Goal: Transaction & Acquisition: Purchase product/service

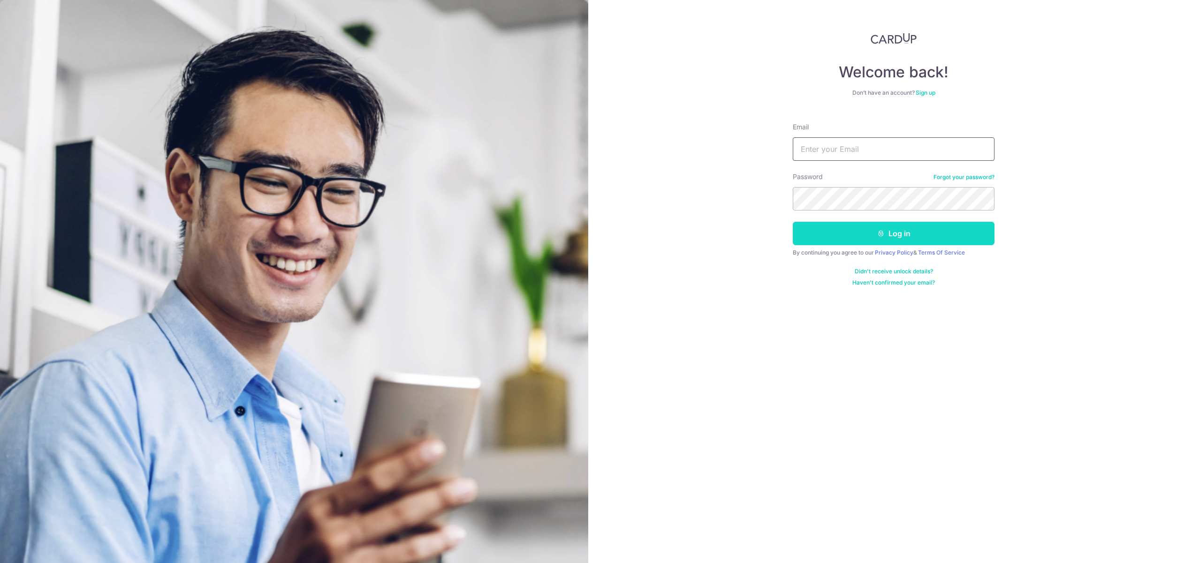
type input "xiaoke.qiao@gmail.com"
click at [893, 234] on button "Log in" at bounding box center [894, 233] width 202 height 23
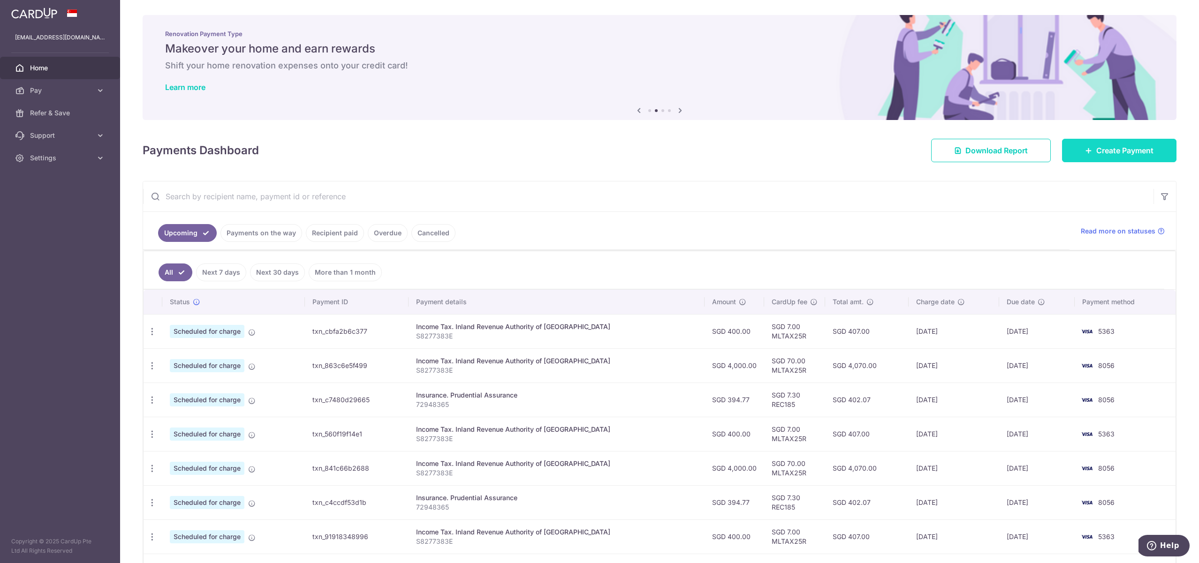
click at [1085, 147] on icon at bounding box center [1089, 151] width 8 height 8
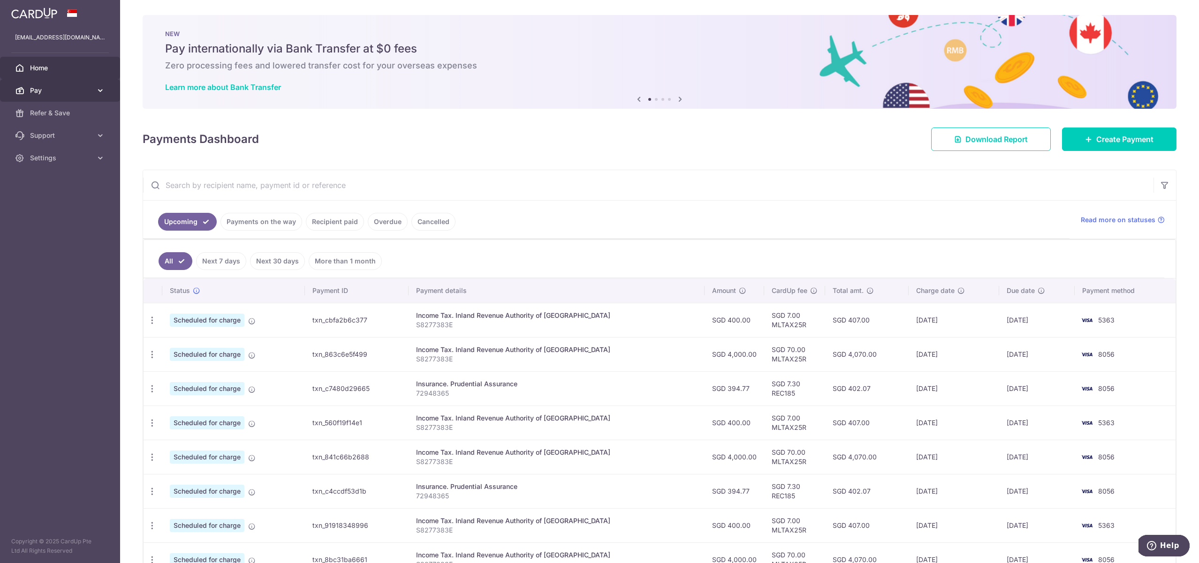
click at [72, 90] on span "Pay" at bounding box center [61, 90] width 62 height 9
click at [67, 118] on link "Payments" at bounding box center [60, 113] width 120 height 23
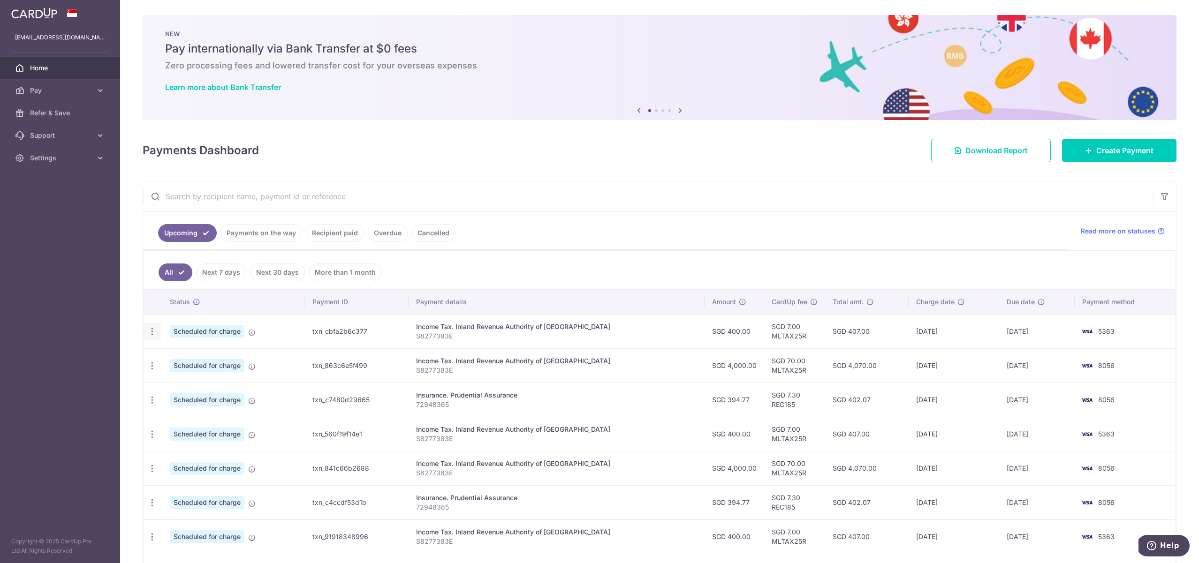
click at [157, 335] on div "Update payment Cancel payment" at bounding box center [152, 331] width 17 height 17
click at [154, 333] on icon "button" at bounding box center [152, 332] width 10 height 10
click at [280, 235] on link "Payments on the way" at bounding box center [261, 233] width 82 height 18
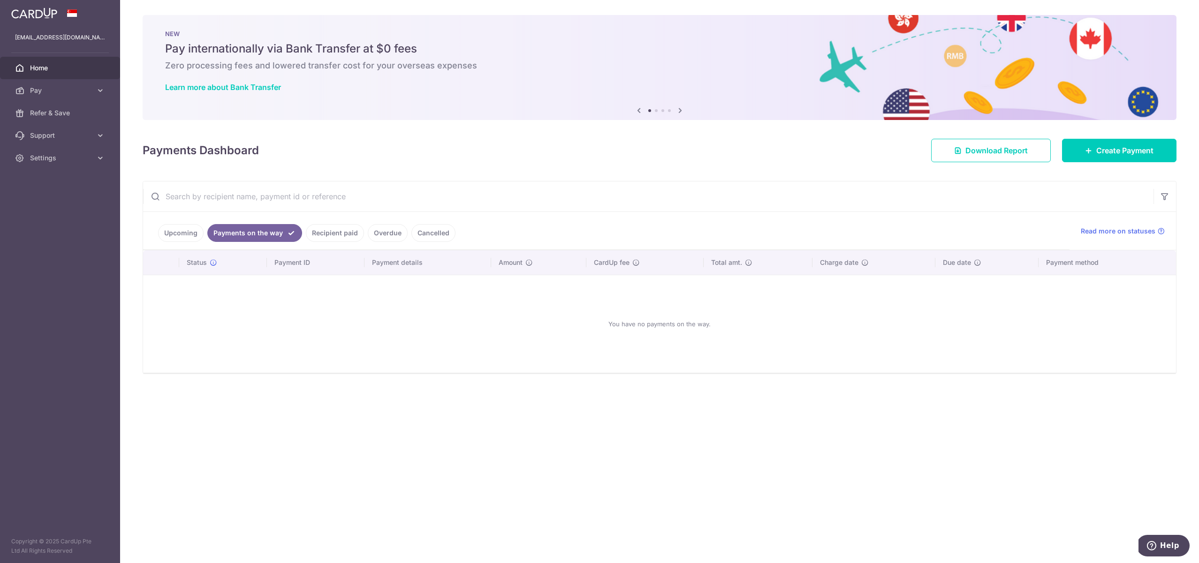
click at [329, 230] on link "Recipient paid" at bounding box center [335, 233] width 58 height 18
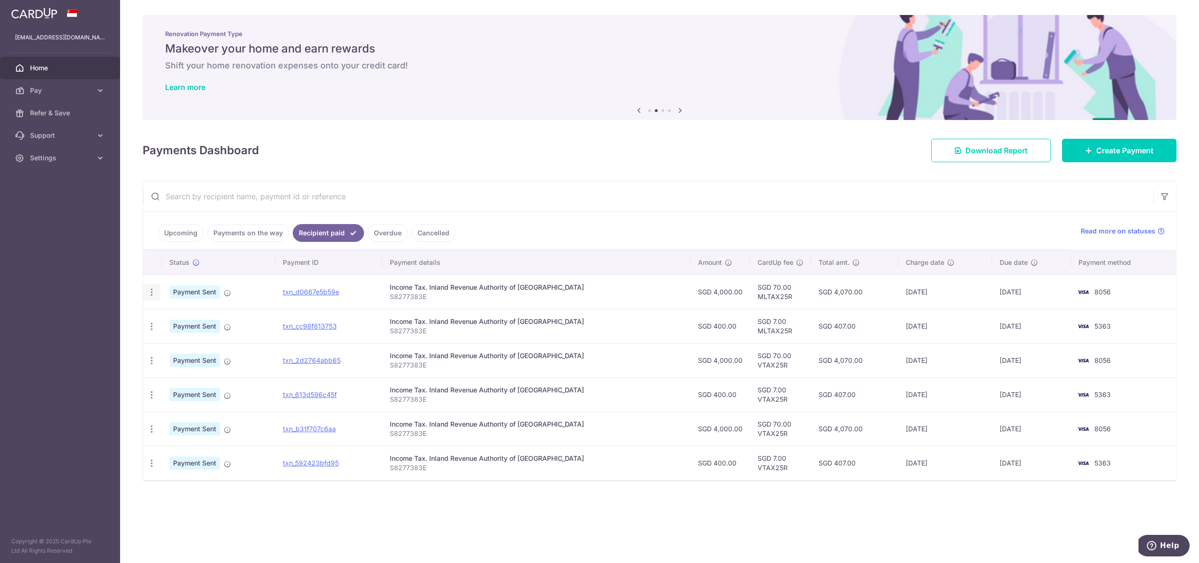
click at [154, 292] on icon "button" at bounding box center [152, 292] width 10 height 10
click at [264, 278] on td "Payment Sent" at bounding box center [218, 292] width 113 height 34
click at [53, 137] on span "Support" at bounding box center [61, 135] width 62 height 9
click at [50, 219] on span "Settings" at bounding box center [61, 214] width 62 height 9
click at [58, 110] on span "Refer & Save" at bounding box center [61, 112] width 62 height 9
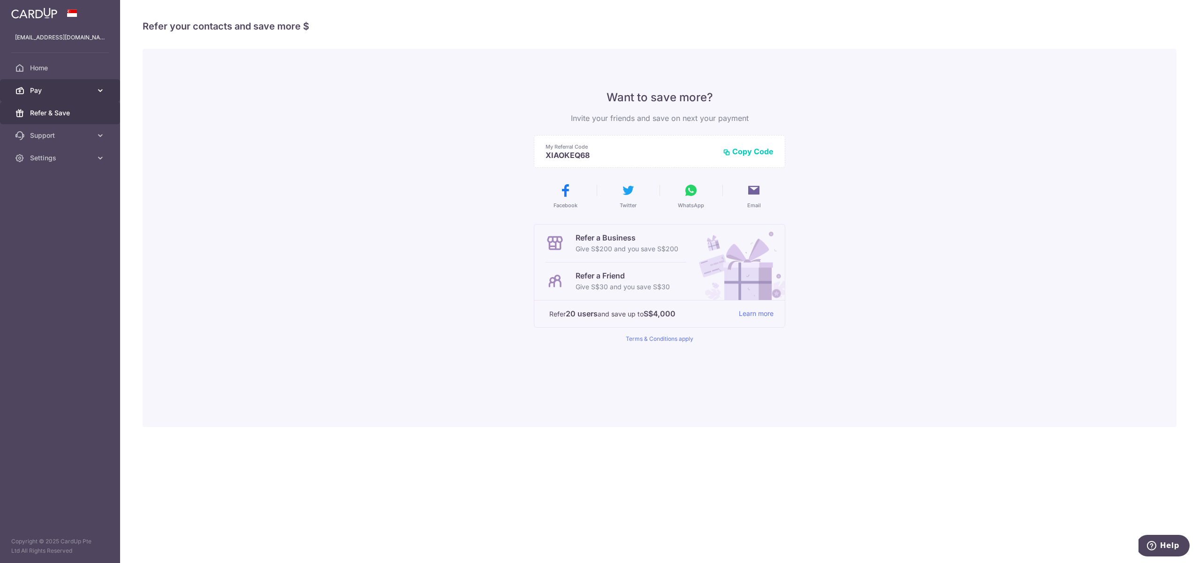
click at [68, 88] on span "Pay" at bounding box center [61, 90] width 62 height 9
click at [69, 118] on link "Payments" at bounding box center [60, 113] width 120 height 23
click at [44, 74] on link "Home" at bounding box center [60, 68] width 120 height 23
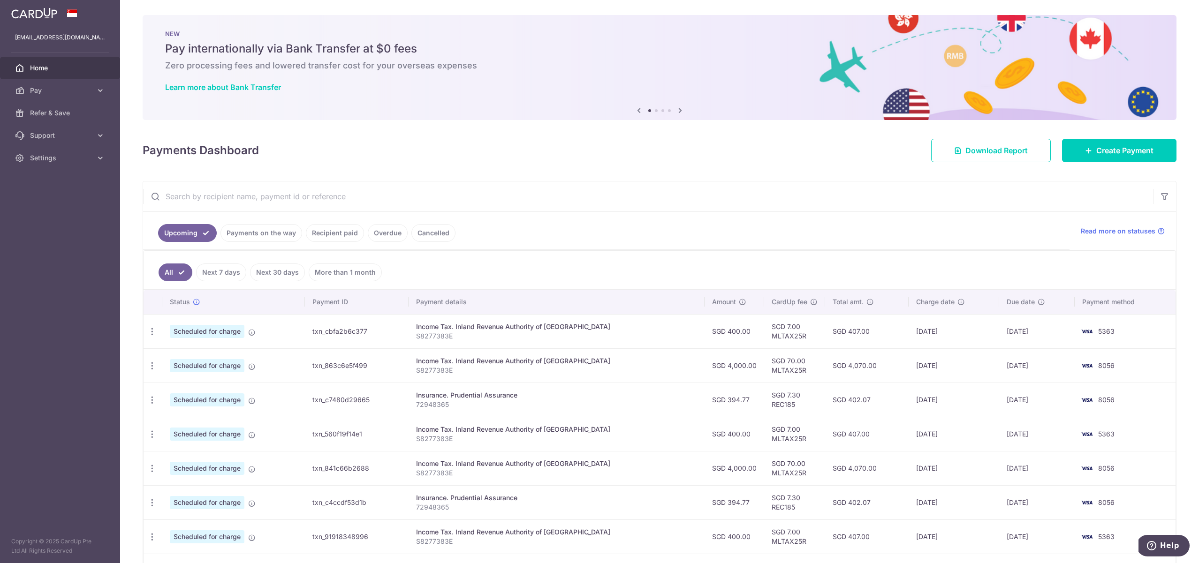
click at [441, 233] on link "Cancelled" at bounding box center [433, 233] width 44 height 18
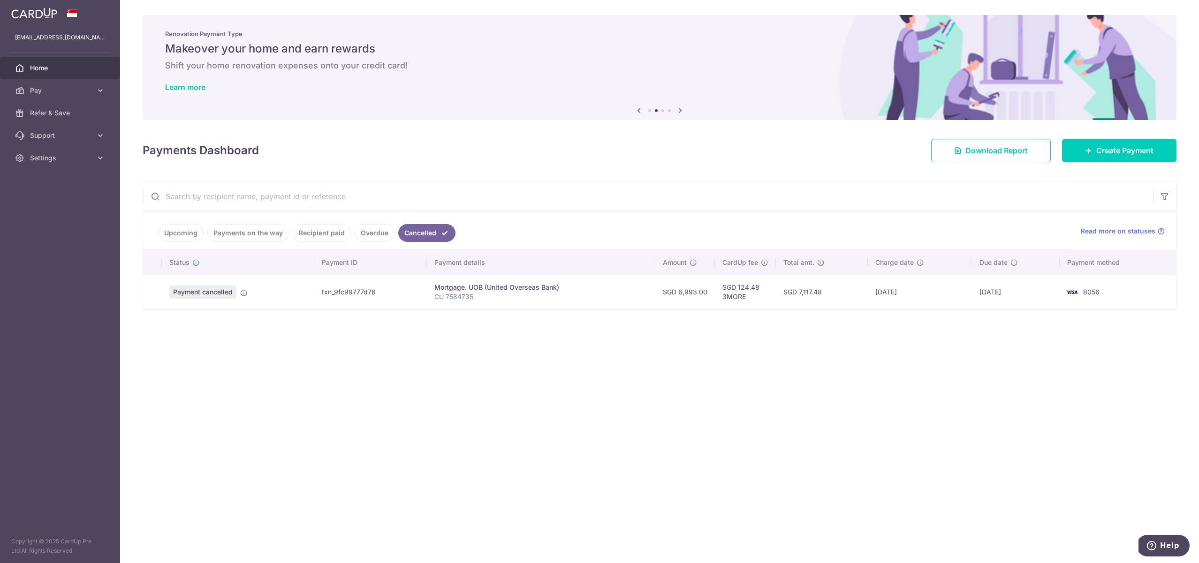
click at [364, 234] on link "Overdue" at bounding box center [375, 233] width 40 height 18
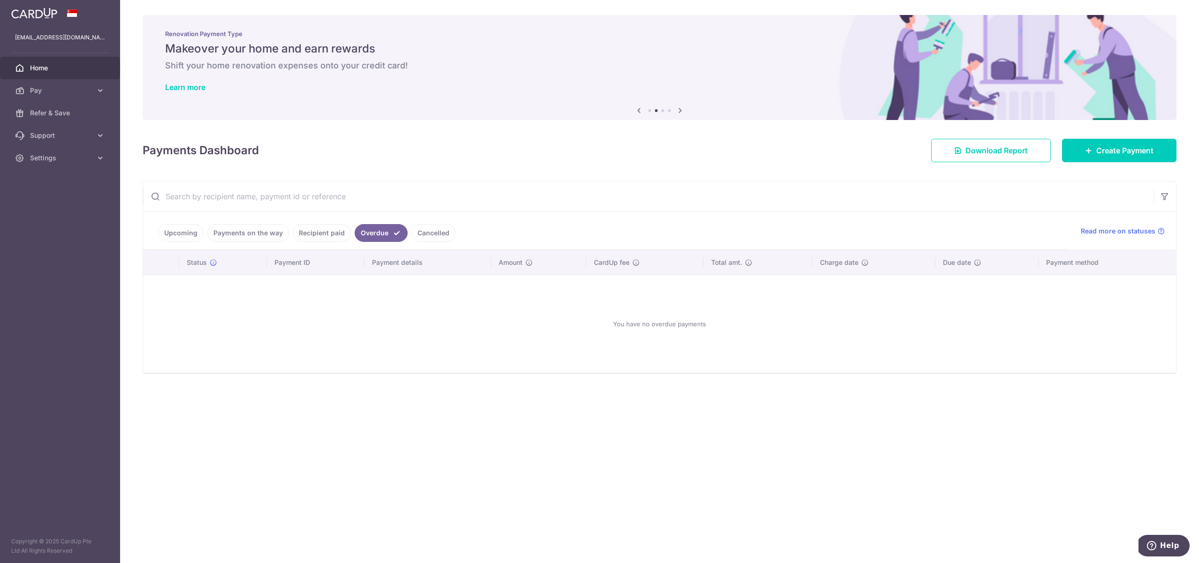
click at [319, 238] on link "Recipient paid" at bounding box center [322, 233] width 58 height 18
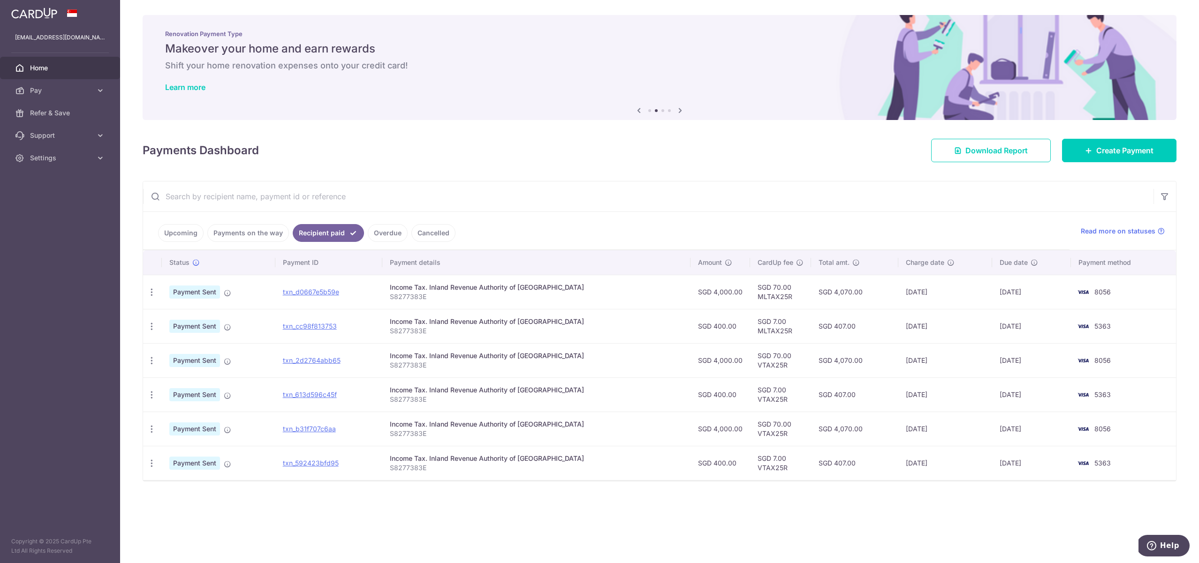
click at [251, 234] on link "Payments on the way" at bounding box center [248, 233] width 82 height 18
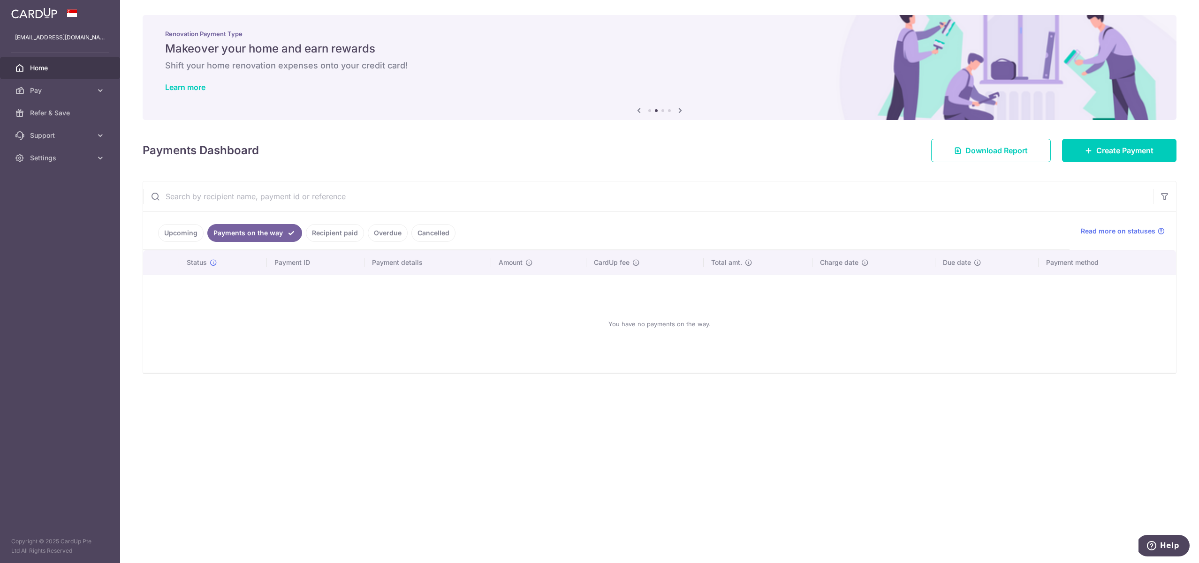
click at [180, 234] on link "Upcoming" at bounding box center [180, 233] width 45 height 18
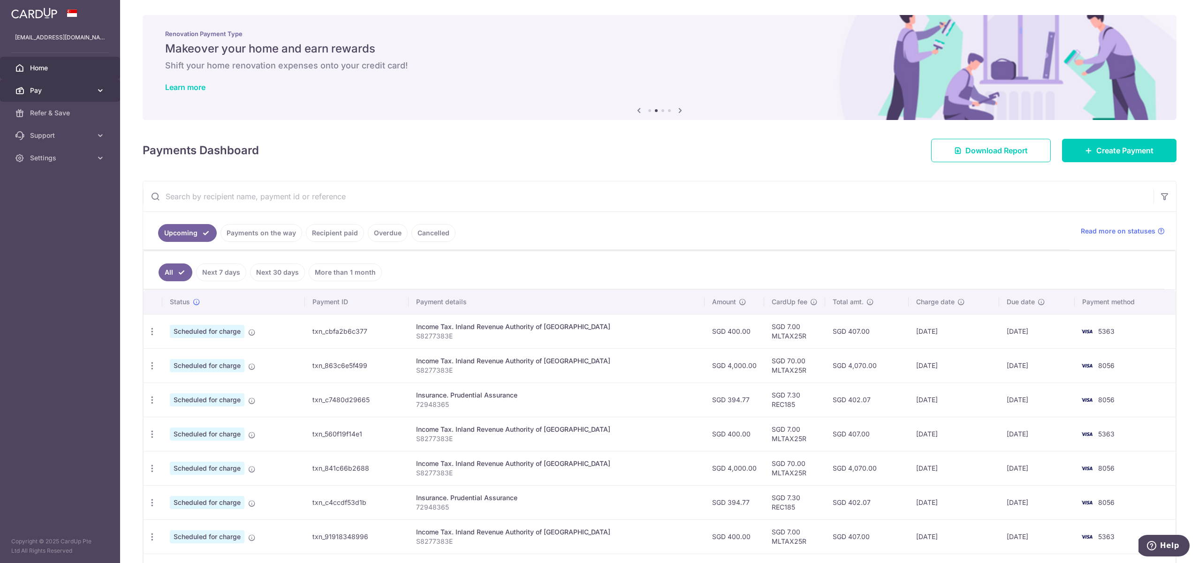
click at [67, 90] on span "Pay" at bounding box center [61, 90] width 62 height 9
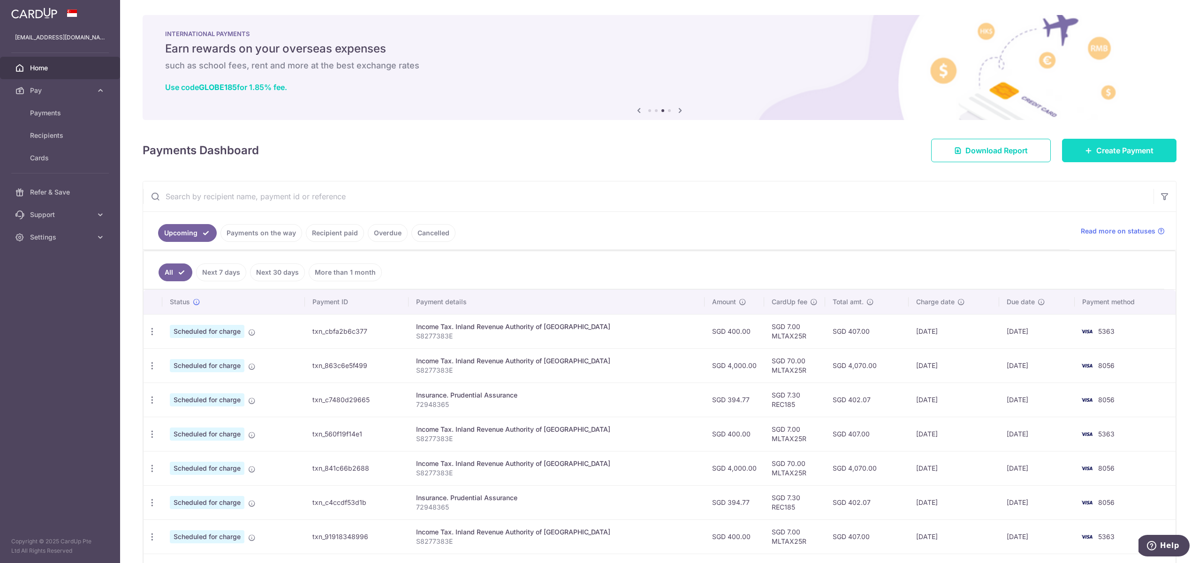
click at [1123, 151] on span "Create Payment" at bounding box center [1124, 150] width 57 height 11
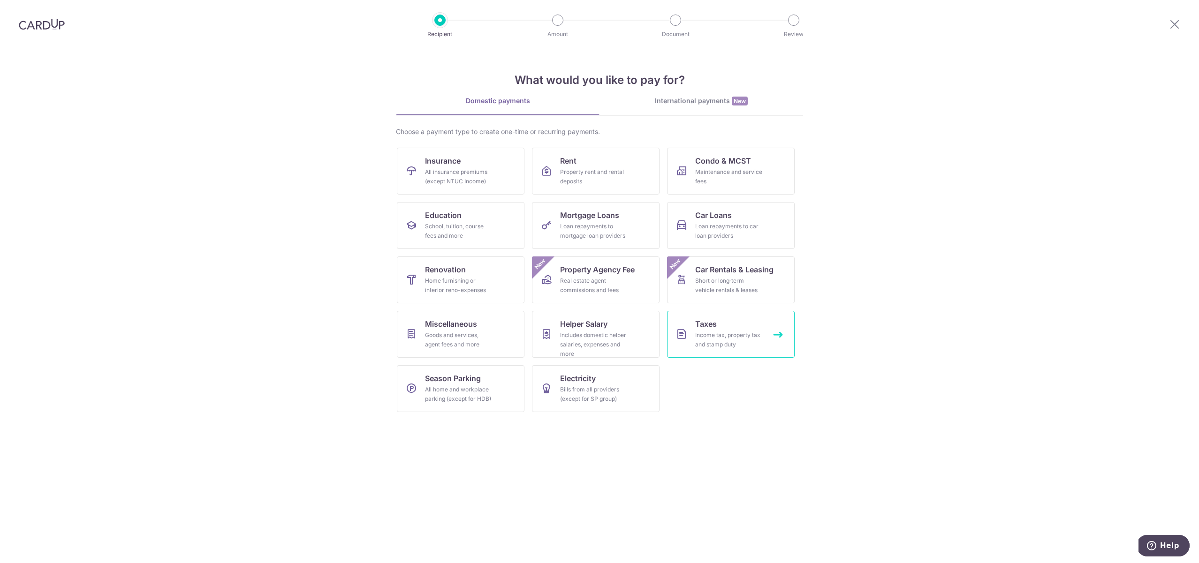
click at [737, 338] on div "Income tax, property tax and stamp duty" at bounding box center [729, 340] width 68 height 19
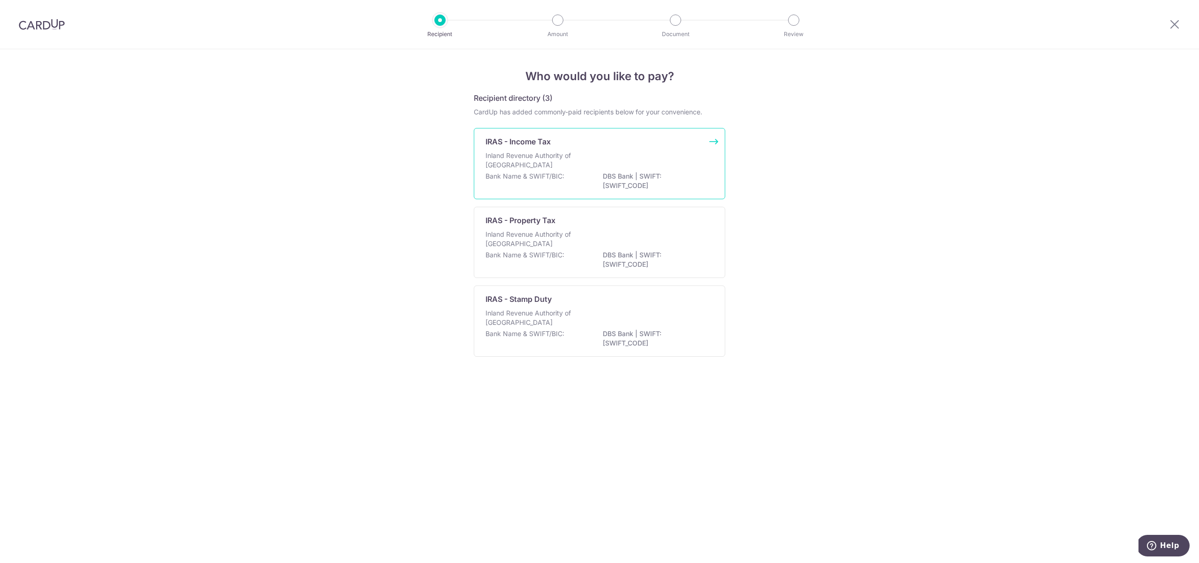
click at [569, 153] on p "Inland Revenue Authority of [GEOGRAPHIC_DATA]" at bounding box center [534, 160] width 99 height 19
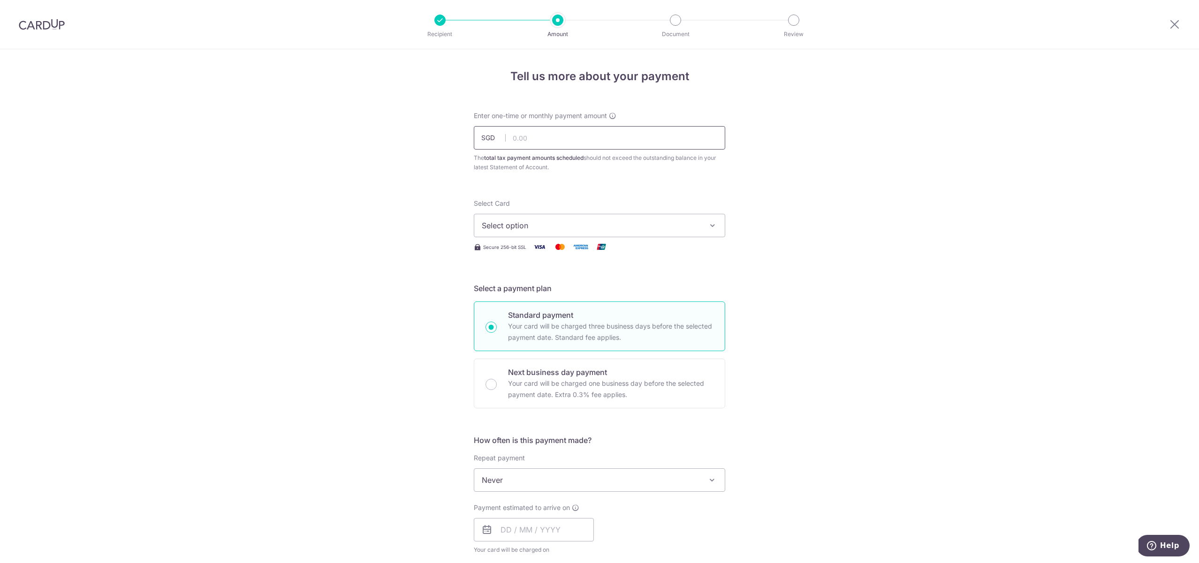
click at [558, 135] on input "text" at bounding box center [599, 137] width 251 height 23
type input "1,000.00"
click at [491, 89] on div "Tell us more about your payment Enter one-time or monthly payment amount SGD 1,…" at bounding box center [599, 472] width 251 height 808
click at [539, 229] on span "Select option" at bounding box center [591, 225] width 219 height 11
click at [824, 197] on div "Tell us more about your payment Enter one-time or monthly payment amount SGD 1,…" at bounding box center [599, 484] width 1199 height 871
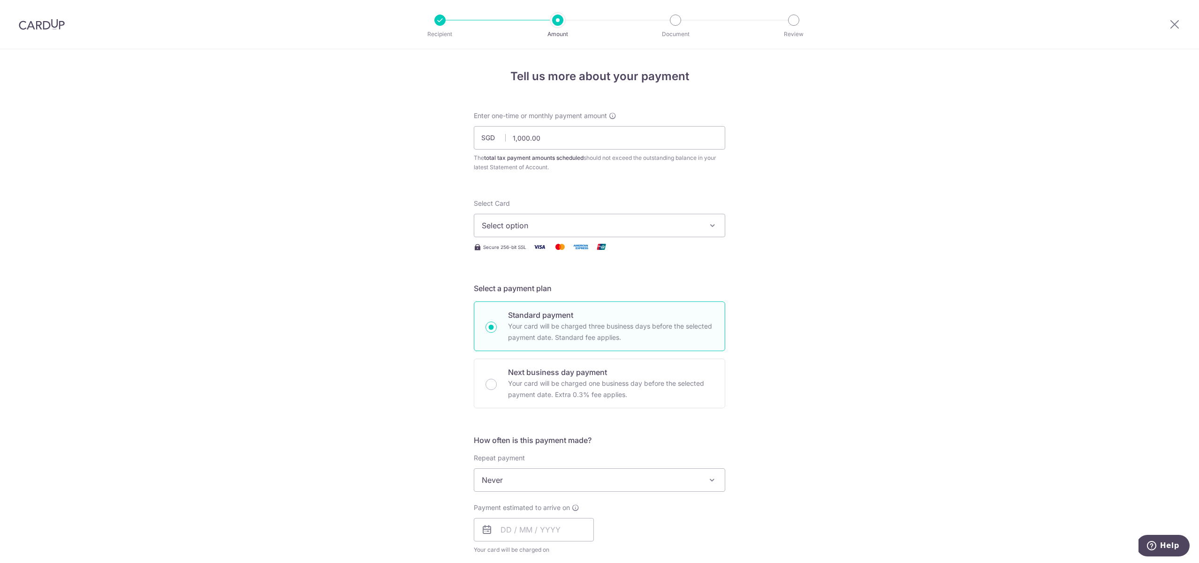
click at [30, 25] on img at bounding box center [42, 24] width 46 height 11
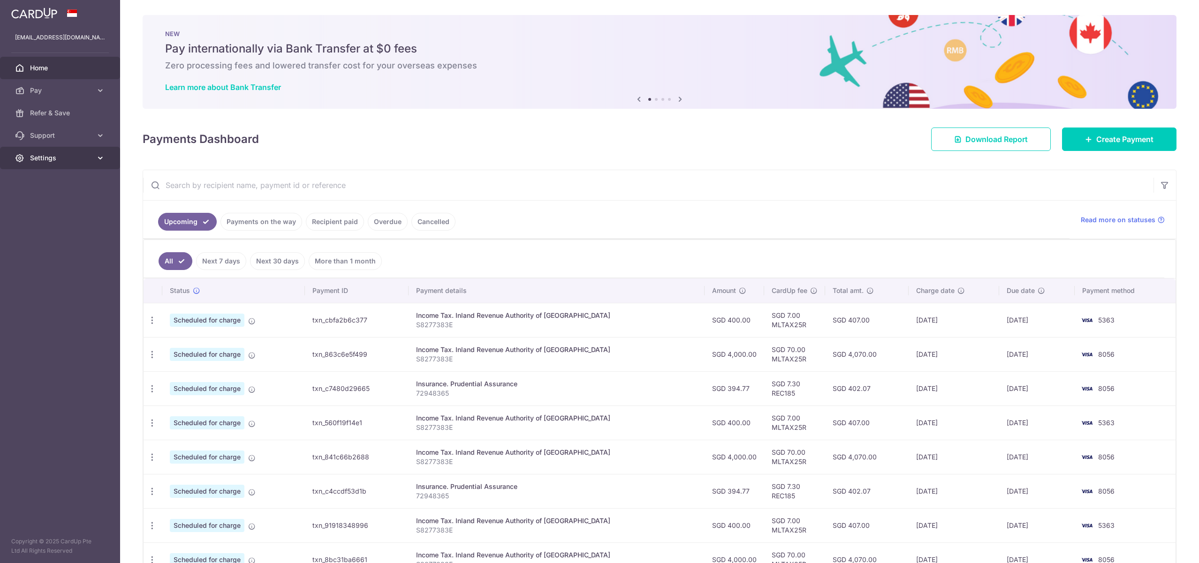
click at [38, 154] on span "Settings" at bounding box center [61, 157] width 62 height 9
click at [49, 206] on span "Logout" at bounding box center [61, 202] width 62 height 9
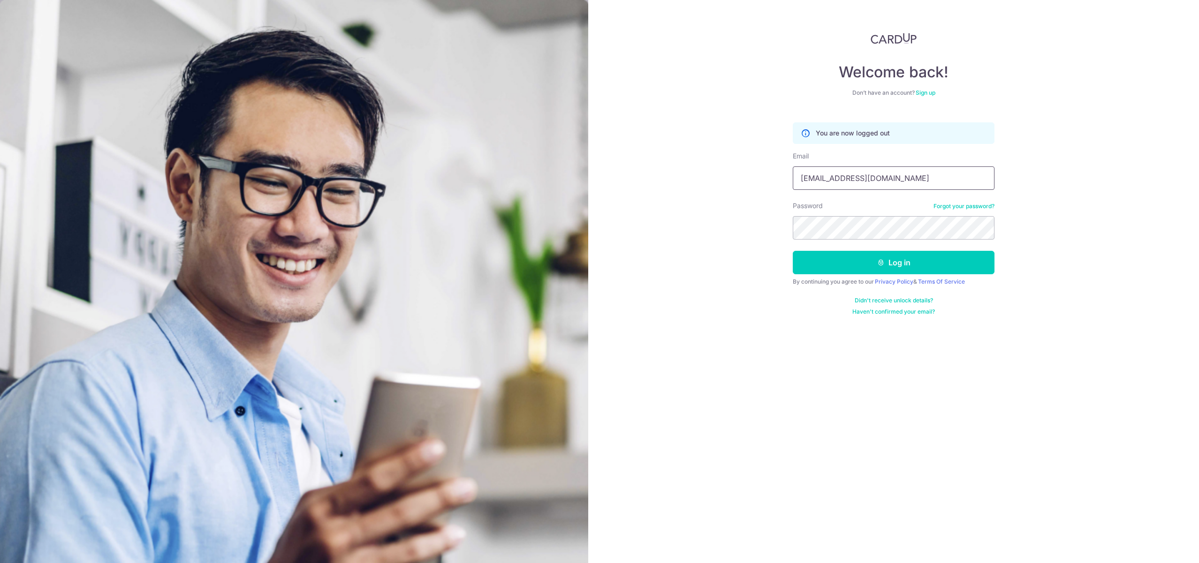
click at [878, 183] on input "[EMAIL_ADDRESS][DOMAIN_NAME]" at bounding box center [894, 177] width 202 height 23
click at [879, 172] on input "[EMAIL_ADDRESS][DOMAIN_NAME]" at bounding box center [894, 177] width 202 height 23
drag, startPoint x: 839, startPoint y: 178, endPoint x: 735, endPoint y: 171, distance: 104.8
click at [735, 171] on div "Welcome back! Don’t have an account? Sign up You are now logged out Email xiaok…" at bounding box center [893, 281] width 611 height 563
type input "yiblewong@gmail.com"
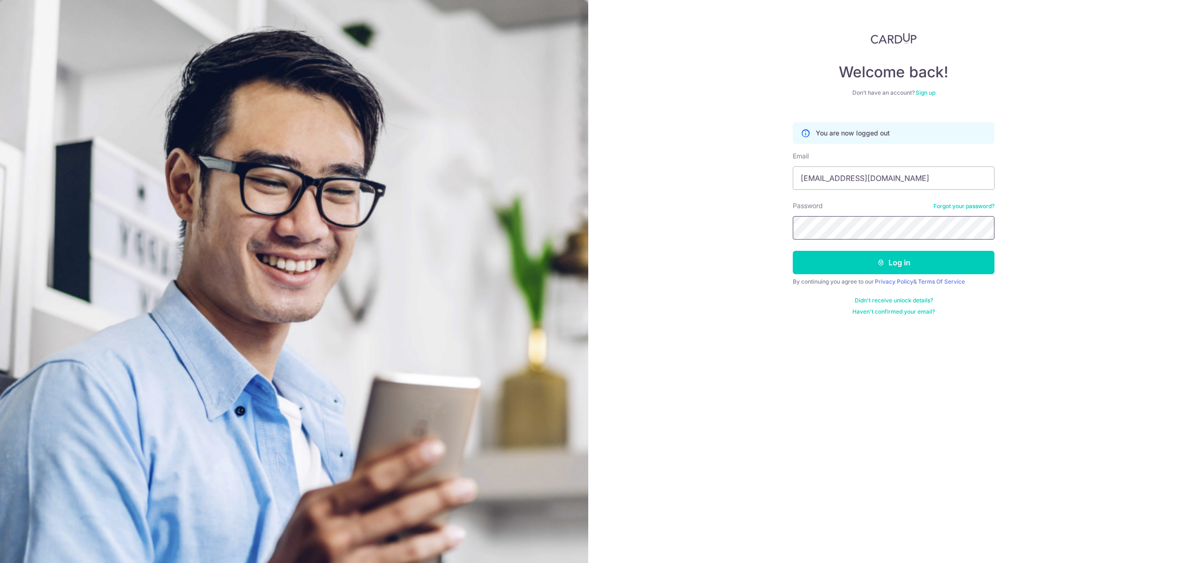
click at [741, 218] on div "Welcome back! Don’t have an account? Sign up You are now logged out Email yible…" at bounding box center [893, 281] width 611 height 563
click at [955, 206] on link "Forgot your password?" at bounding box center [963, 207] width 61 height 8
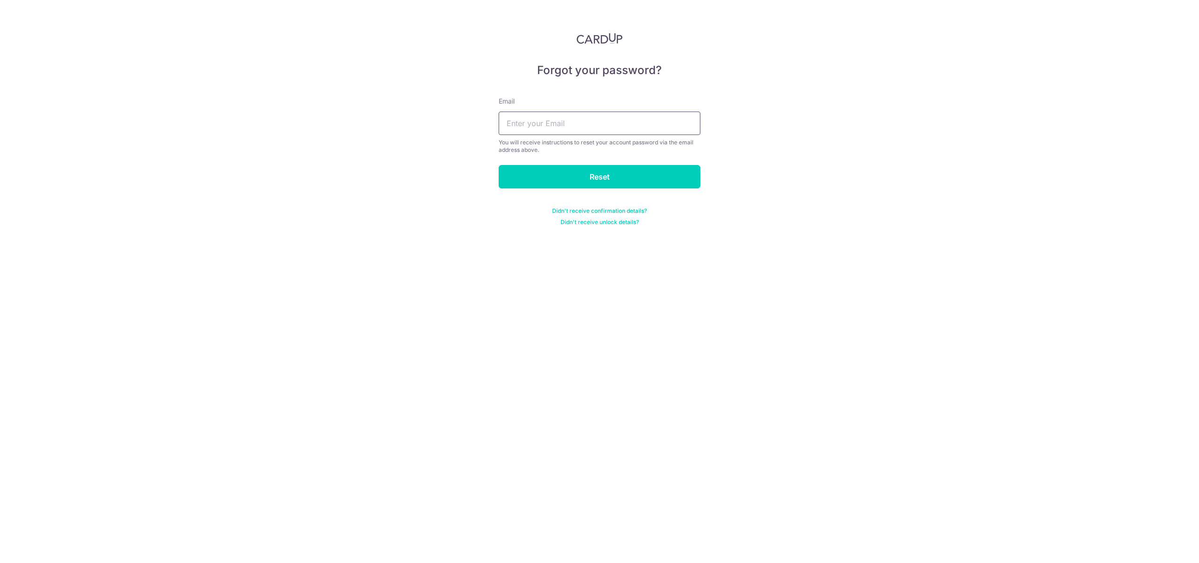
click at [618, 128] on input "text" at bounding box center [600, 123] width 202 height 23
click at [611, 123] on input "text" at bounding box center [600, 123] width 202 height 23
type input "[EMAIL_ADDRESS][DOMAIN_NAME]"
click at [636, 173] on input "Reset" at bounding box center [600, 176] width 202 height 23
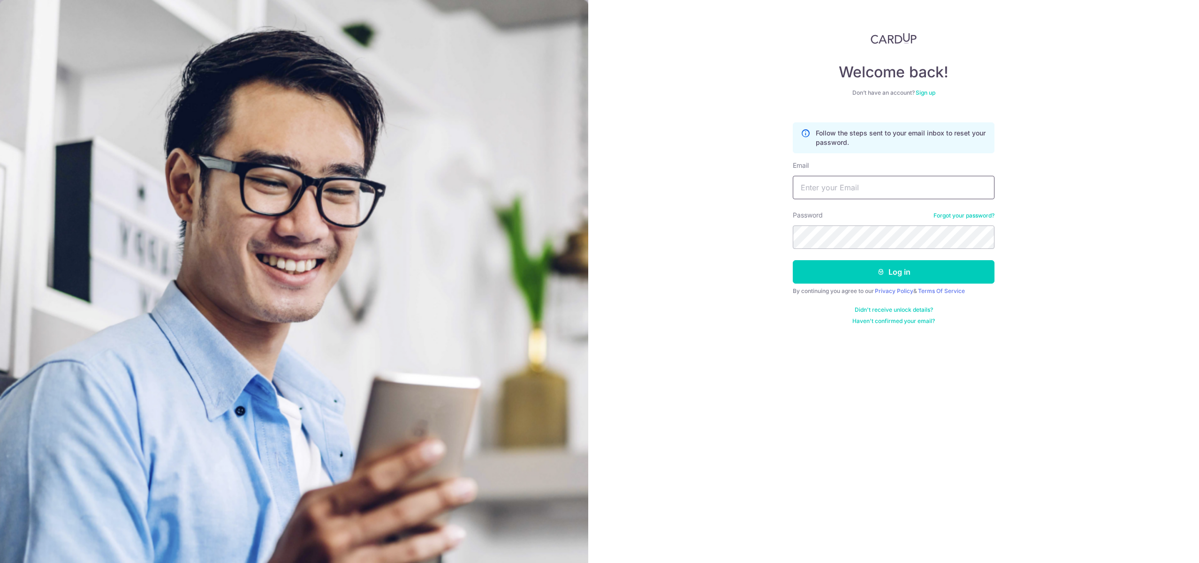
type input "[EMAIL_ADDRESS][DOMAIN_NAME]"
click at [879, 197] on input "[EMAIL_ADDRESS][DOMAIN_NAME]" at bounding box center [894, 187] width 202 height 23
click at [894, 265] on button "Log in" at bounding box center [894, 271] width 202 height 23
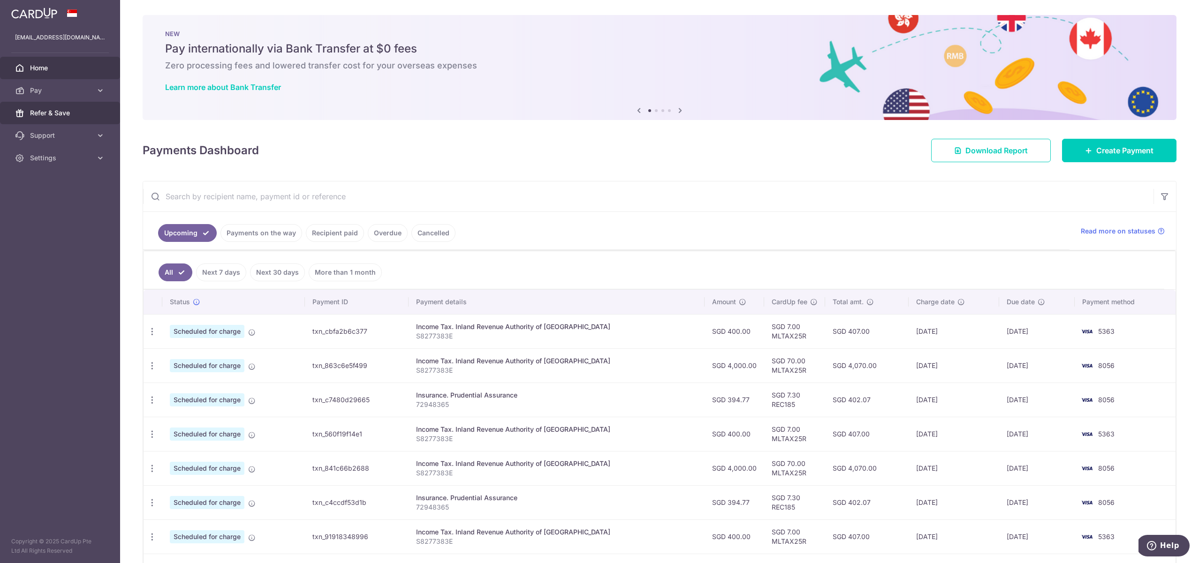
click at [69, 111] on span "Refer & Save" at bounding box center [61, 112] width 62 height 9
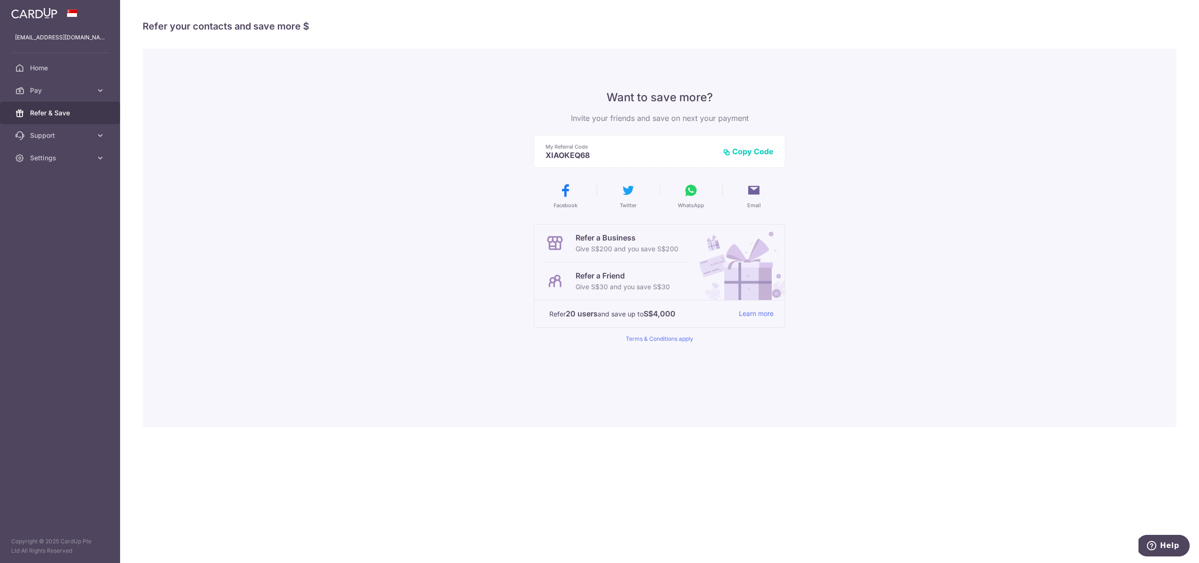
click at [731, 291] on img at bounding box center [737, 263] width 95 height 76
click at [601, 275] on p "Refer a Friend" at bounding box center [622, 275] width 94 height 11
drag, startPoint x: 585, startPoint y: 271, endPoint x: 650, endPoint y: 282, distance: 66.7
click at [650, 282] on div "Refer a Friend Give S$30 and you save S$30" at bounding box center [622, 281] width 94 height 23
click at [751, 311] on link "Learn more" at bounding box center [756, 314] width 35 height 12
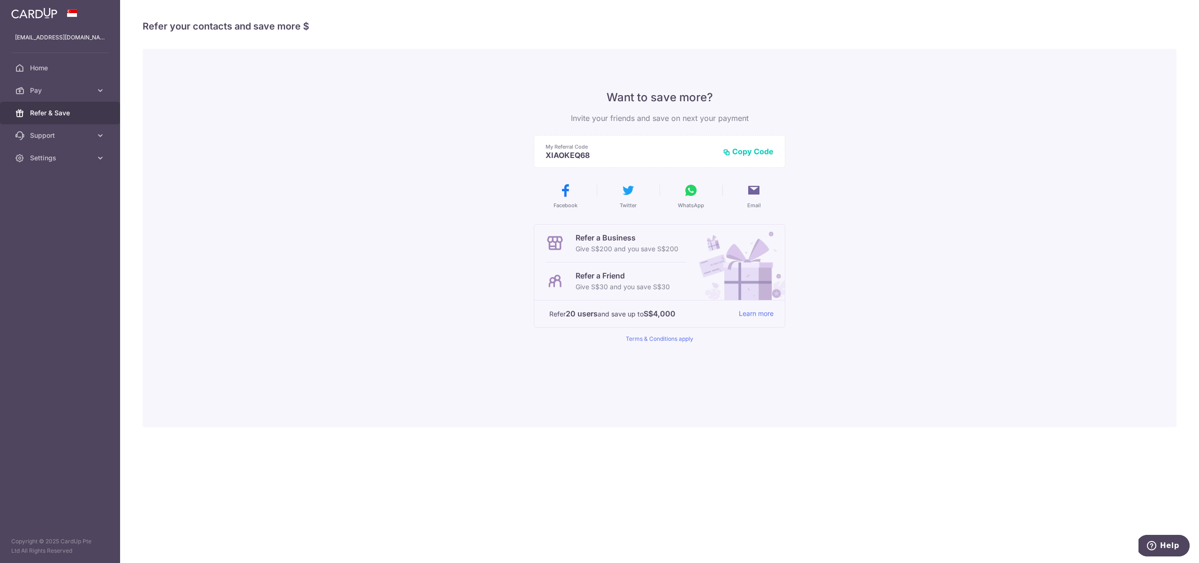
click at [753, 154] on button "Copy Code" at bounding box center [748, 151] width 51 height 9
click at [71, 157] on span "Settings" at bounding box center [61, 157] width 62 height 9
click at [51, 206] on span "Logout" at bounding box center [61, 202] width 62 height 9
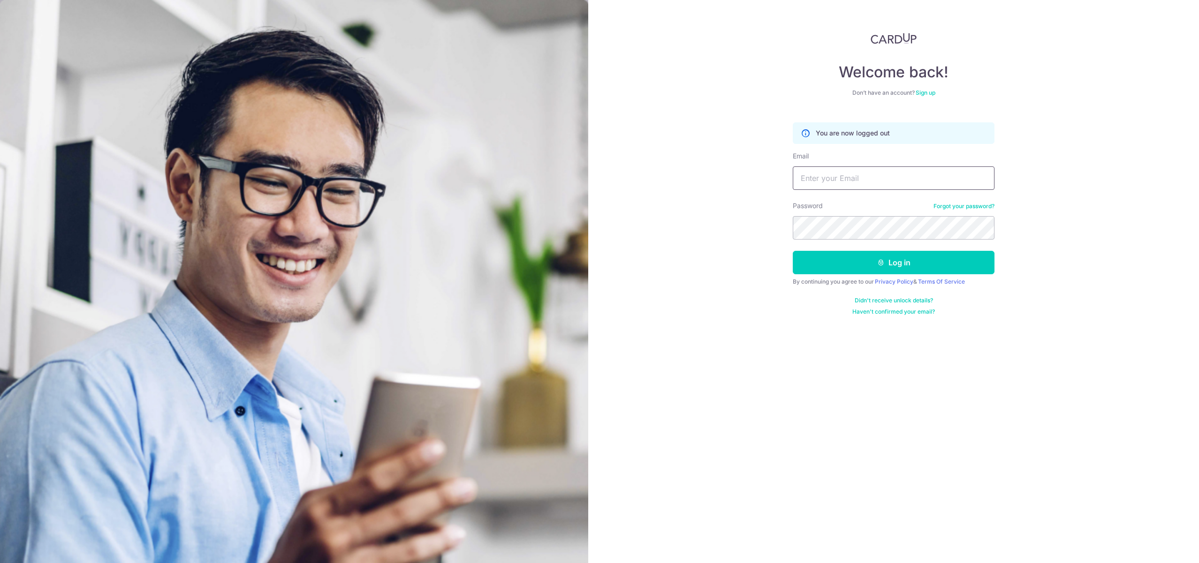
type input "[EMAIL_ADDRESS][DOMAIN_NAME]"
click at [934, 92] on link "Sign up" at bounding box center [925, 92] width 20 height 7
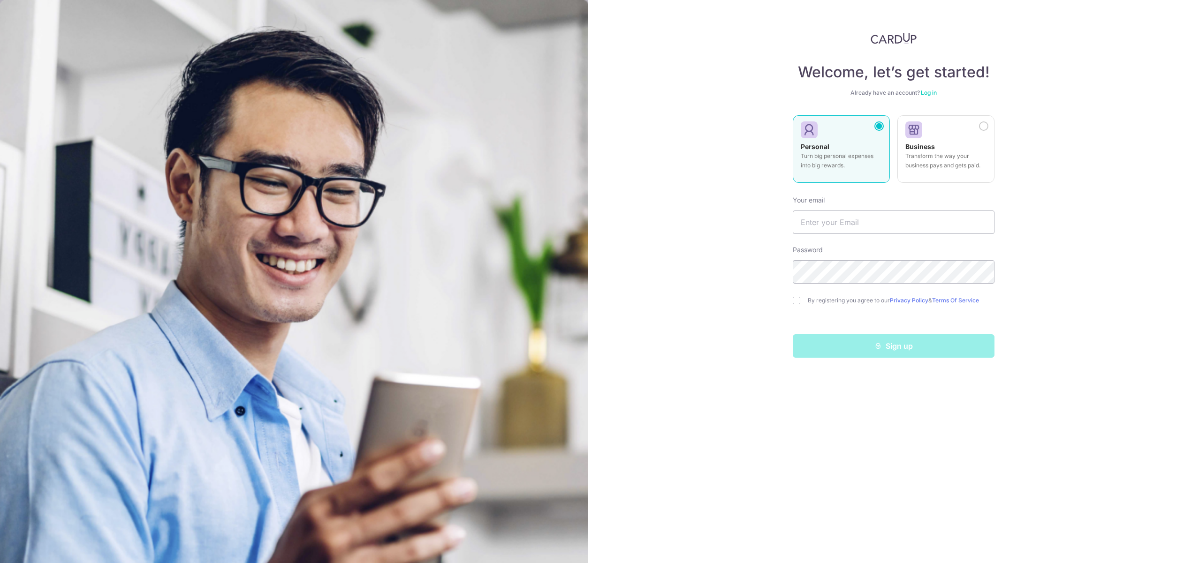
type input "[EMAIL_ADDRESS][DOMAIN_NAME]"
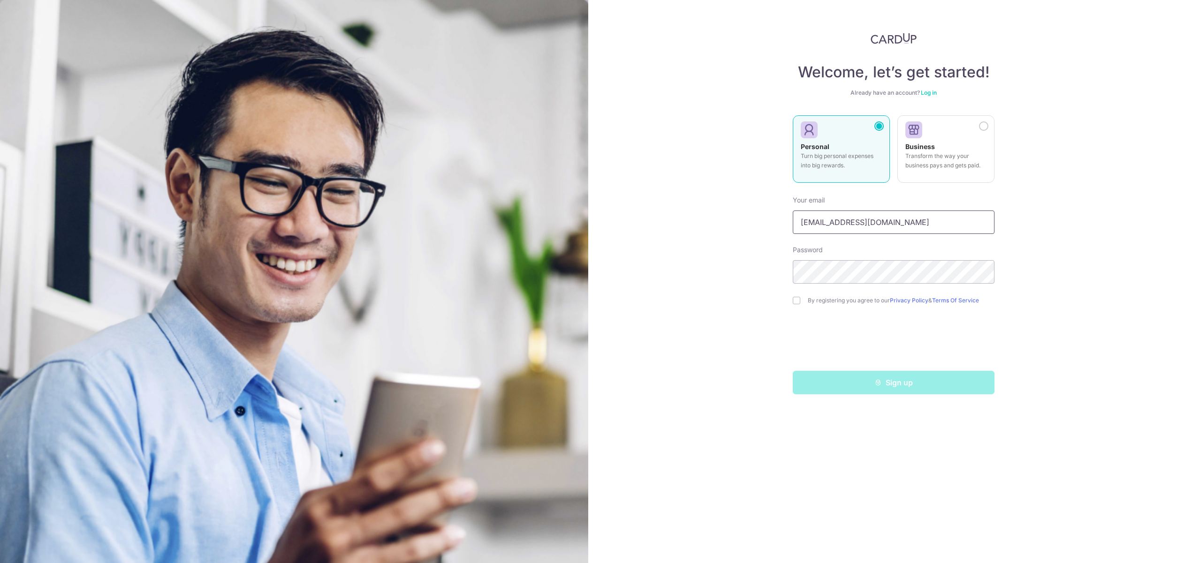
click at [900, 225] on input "xiaoke.qiao@gmail.com" at bounding box center [894, 222] width 202 height 23
click at [910, 184] on link "Business Transform the way your business pays and gets paid." at bounding box center [945, 151] width 97 height 73
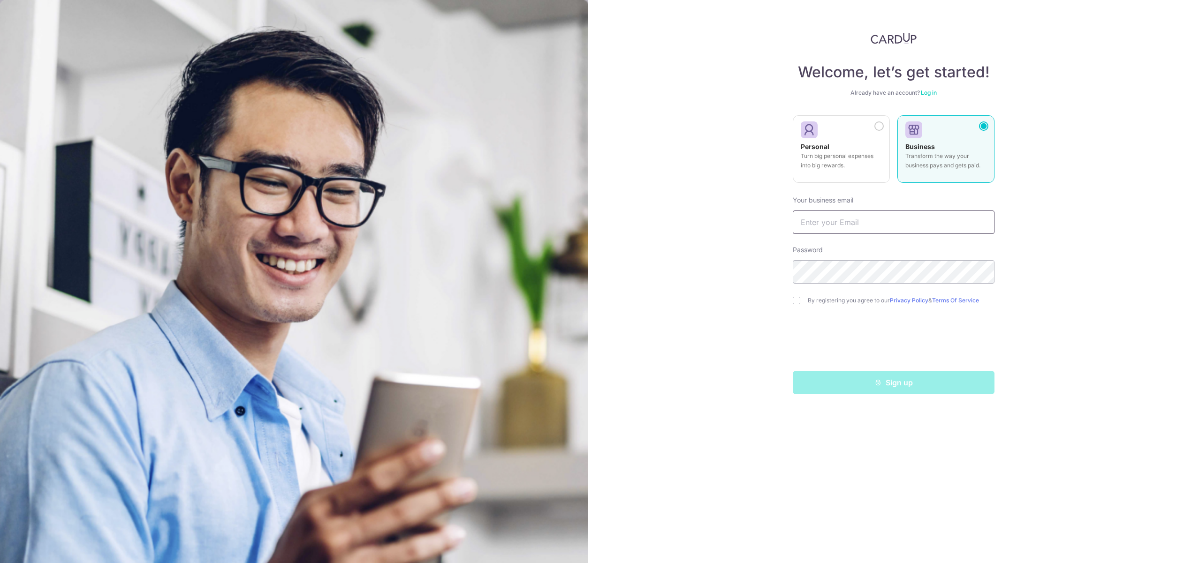
click at [835, 219] on input "text" at bounding box center [894, 222] width 202 height 23
type input "[EMAIL_ADDRESS][DOMAIN_NAME]"
click at [1033, 266] on div "Welcome, let’s get started! Already have an account? Log in Personal Turn big p…" at bounding box center [893, 281] width 611 height 563
click at [791, 272] on div "Welcome, let’s get started! Already have an account? Log in Personal Turn big p…" at bounding box center [893, 281] width 611 height 563
click at [1037, 271] on div "Welcome, let’s get started! Already have an account? Log in Personal Turn big p…" at bounding box center [893, 281] width 611 height 563
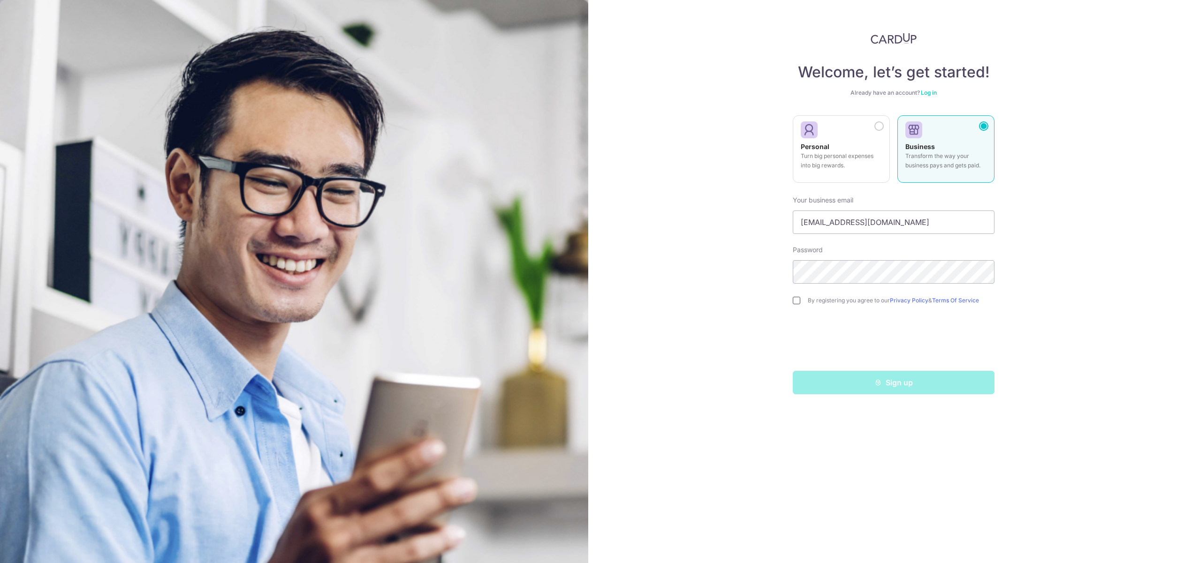
click at [798, 301] on input "checkbox" at bounding box center [797, 301] width 8 height 8
checkbox input "true"
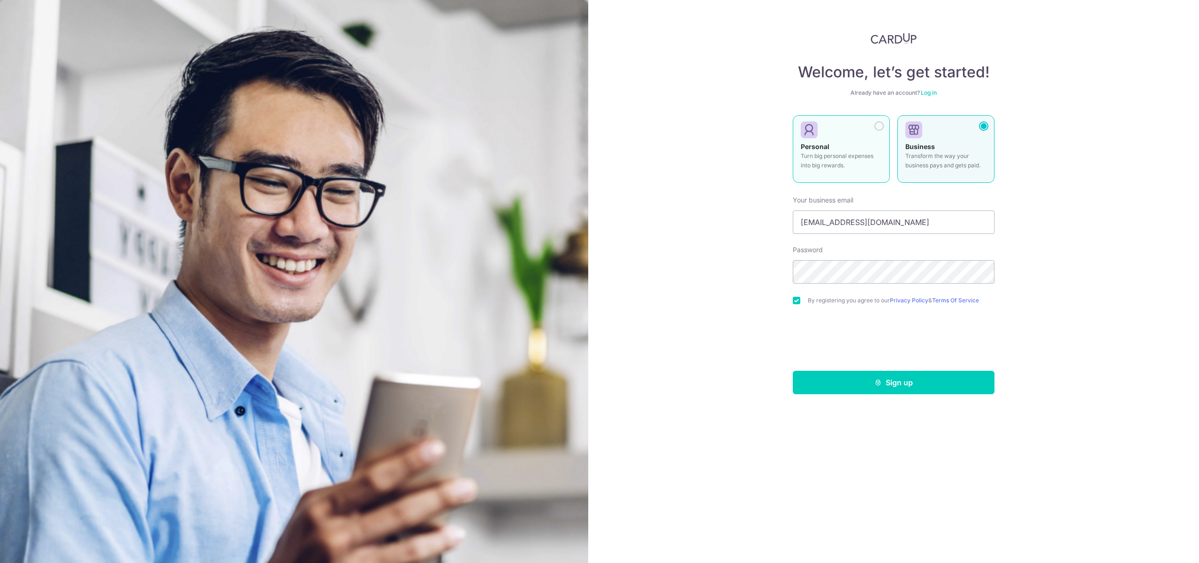
click at [879, 126] on div at bounding box center [878, 125] width 9 height 9
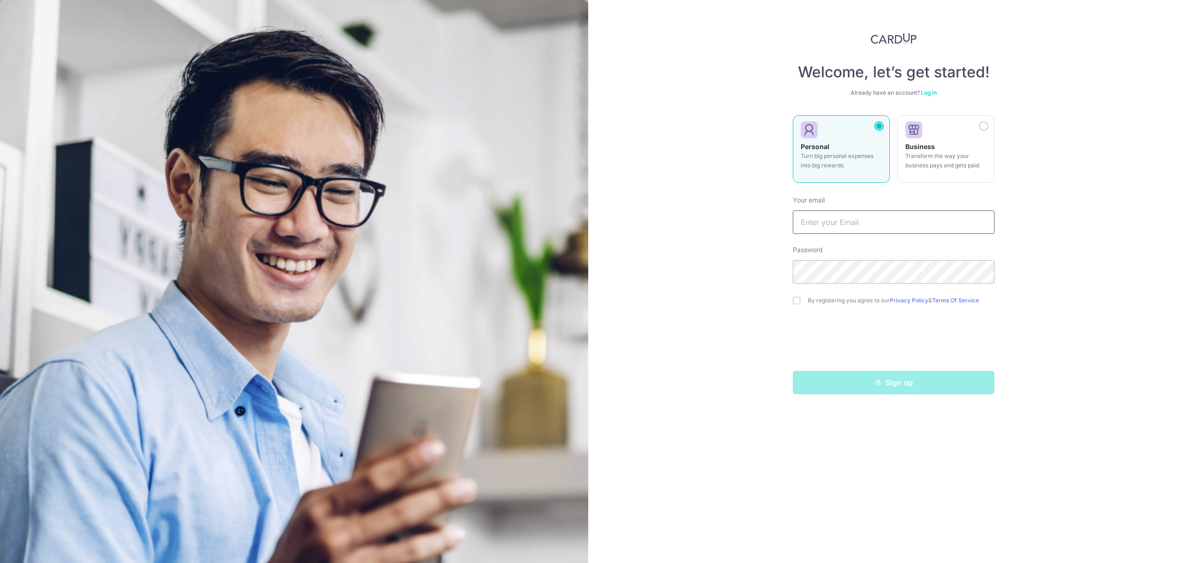
click at [850, 220] on input "text" at bounding box center [894, 222] width 202 height 23
type input "[EMAIL_ADDRESS][DOMAIN_NAME]"
click at [797, 302] on input "checkbox" at bounding box center [797, 301] width 8 height 8
checkbox input "true"
click at [882, 384] on button "Sign up" at bounding box center [894, 382] width 202 height 23
